Goal: Information Seeking & Learning: Learn about a topic

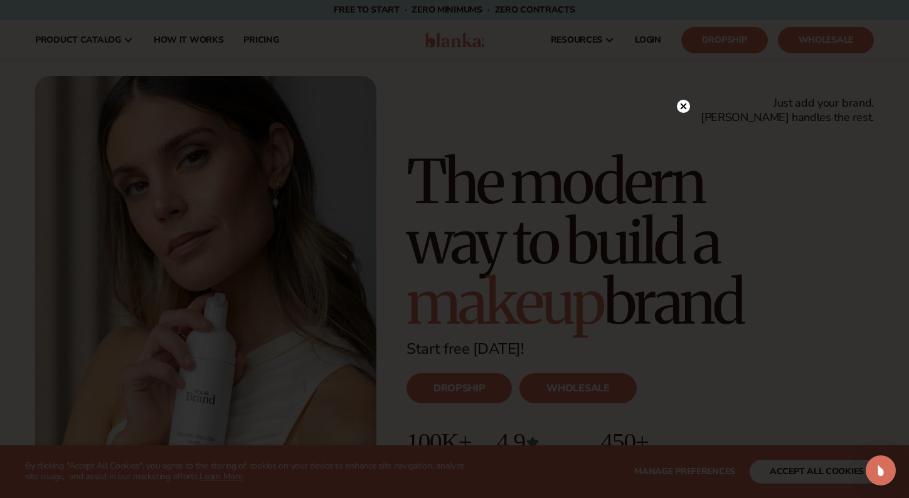
click at [682, 103] on circle at bounding box center [683, 106] width 13 height 13
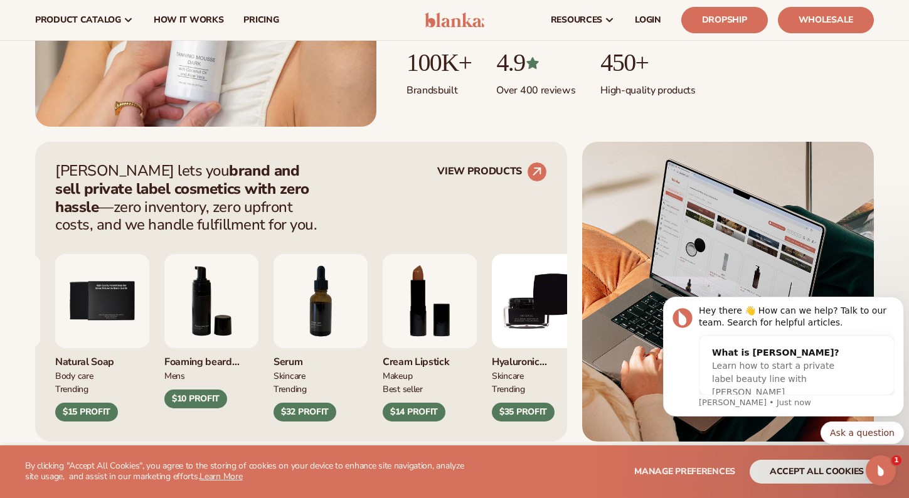
scroll to position [376, 0]
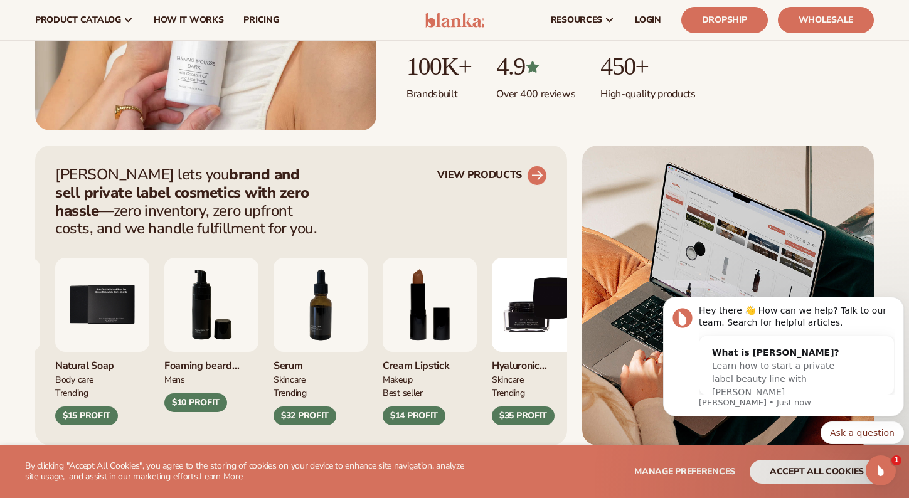
click at [539, 169] on circle at bounding box center [537, 176] width 28 height 28
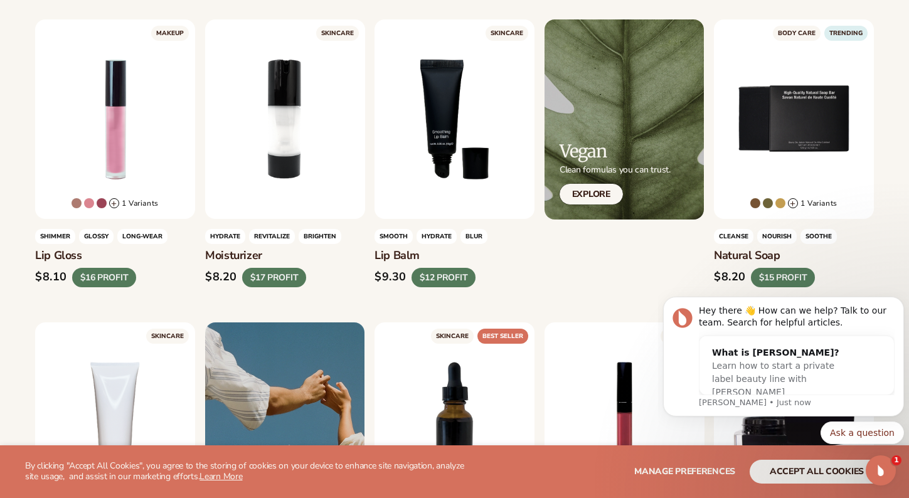
scroll to position [388, 0]
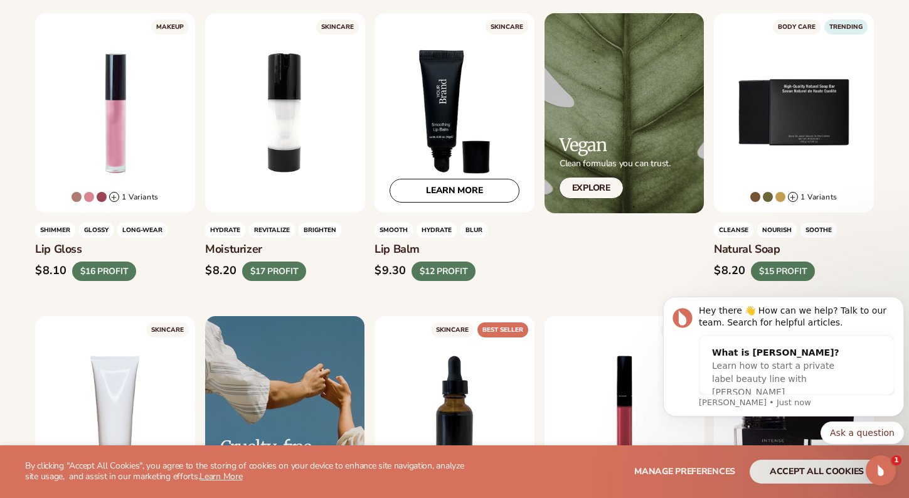
click at [446, 135] on div "LEARN MORE" at bounding box center [454, 112] width 160 height 199
click at [454, 190] on link "LEARN MORE" at bounding box center [454, 191] width 130 height 24
click at [609, 130] on div at bounding box center [624, 112] width 160 height 199
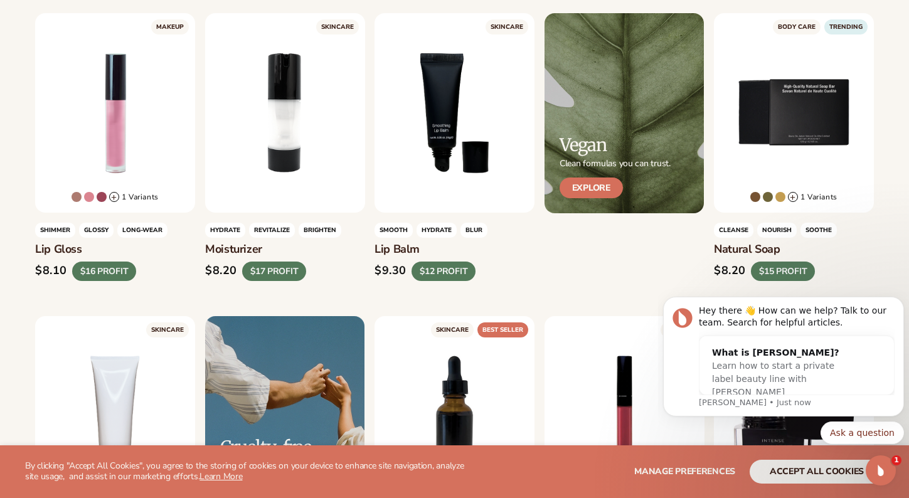
click at [599, 185] on link "Explore" at bounding box center [590, 187] width 63 height 21
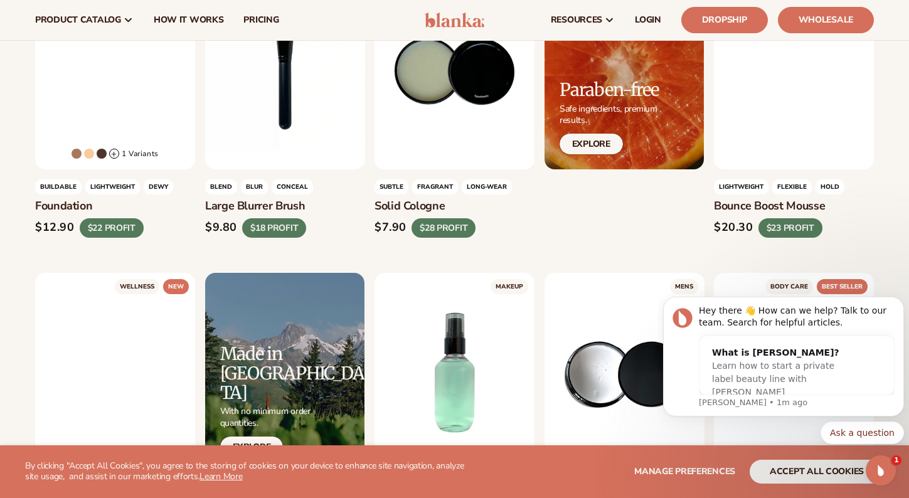
scroll to position [830, 0]
